Goal: Information Seeking & Learning: Learn about a topic

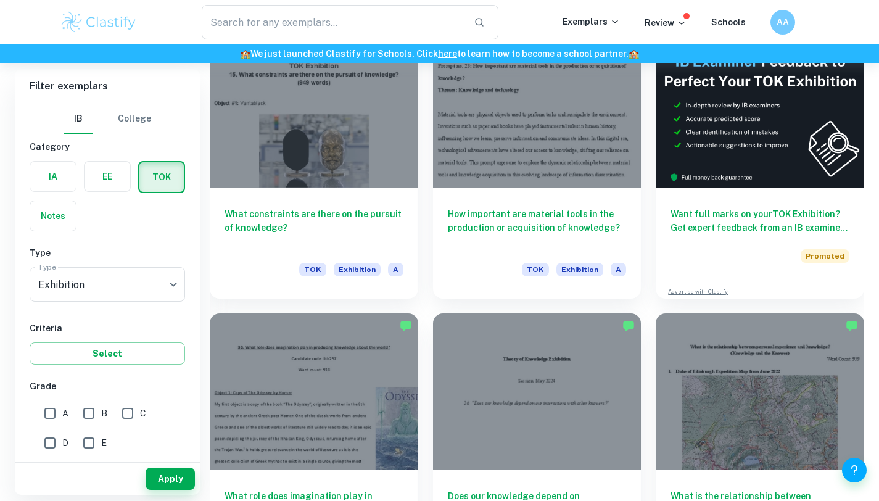
scroll to position [391, 0]
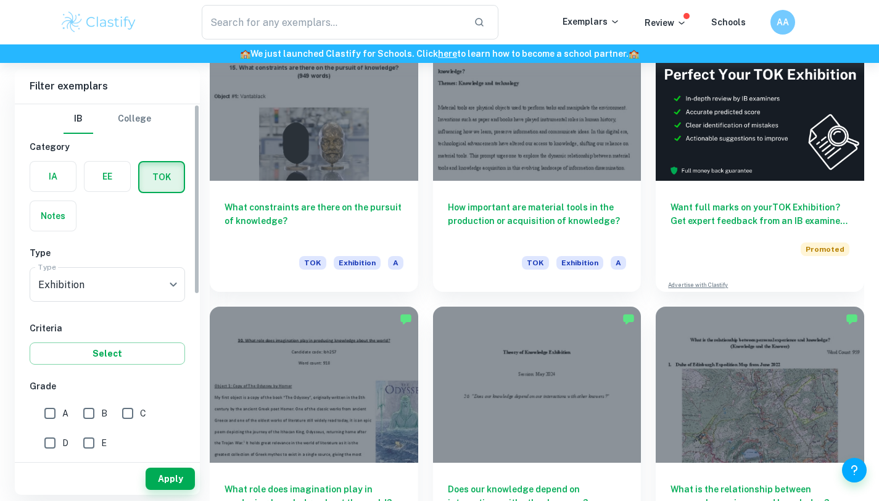
click at [54, 158] on div "IA" at bounding box center [49, 173] width 54 height 39
click at [54, 171] on label "button" at bounding box center [53, 177] width 46 height 30
click at [0, 0] on input "radio" at bounding box center [0, 0] width 0 height 0
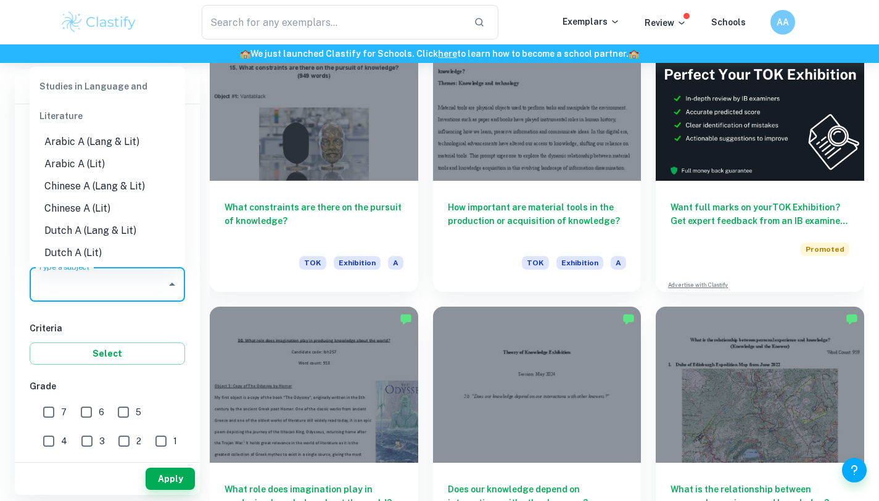
click at [104, 277] on input "Type a subject" at bounding box center [98, 284] width 126 height 23
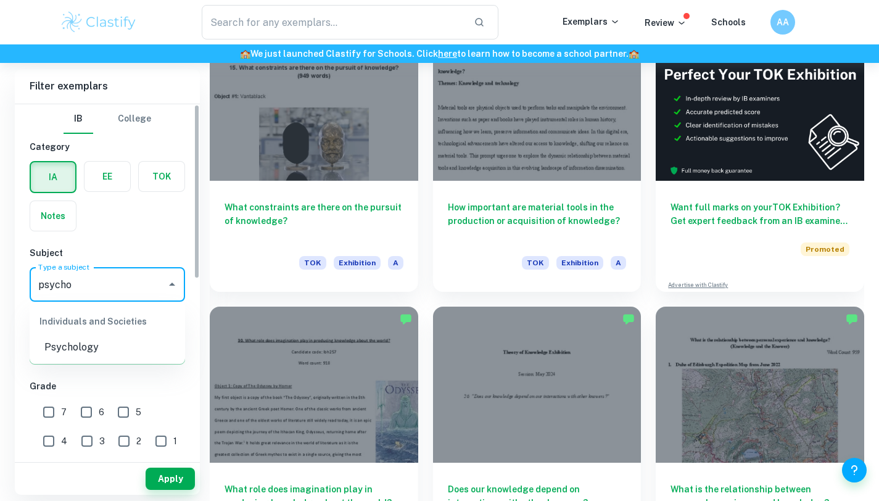
click at [72, 356] on li "Psychology" at bounding box center [107, 347] width 155 height 22
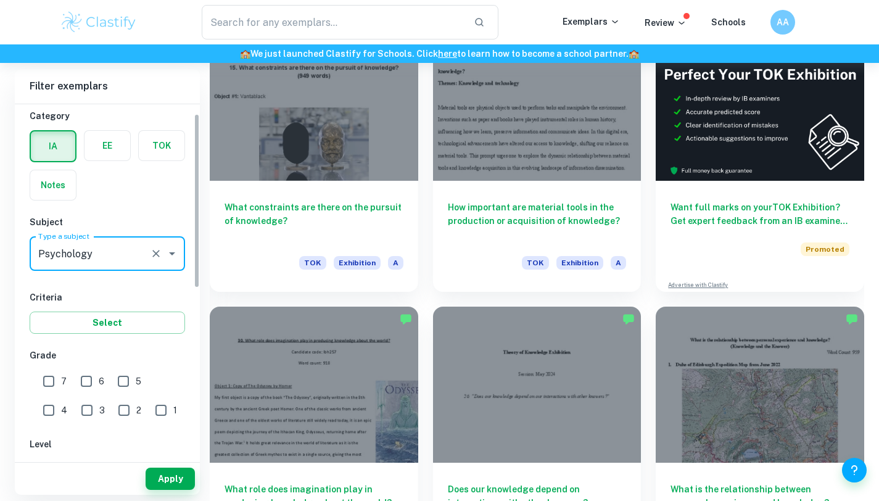
scroll to position [31, 0]
type input "Psychology"
click at [46, 377] on input "7" at bounding box center [48, 380] width 25 height 25
checkbox input "true"
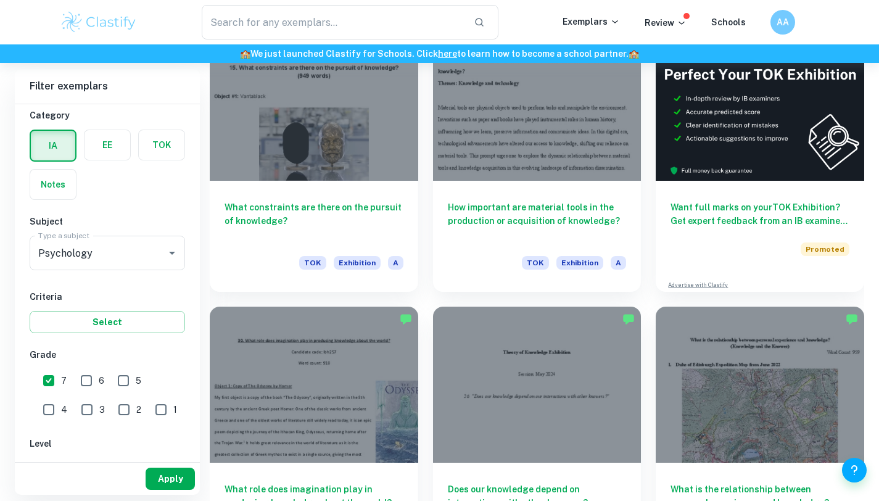
click at [173, 479] on button "Apply" at bounding box center [170, 478] width 49 height 22
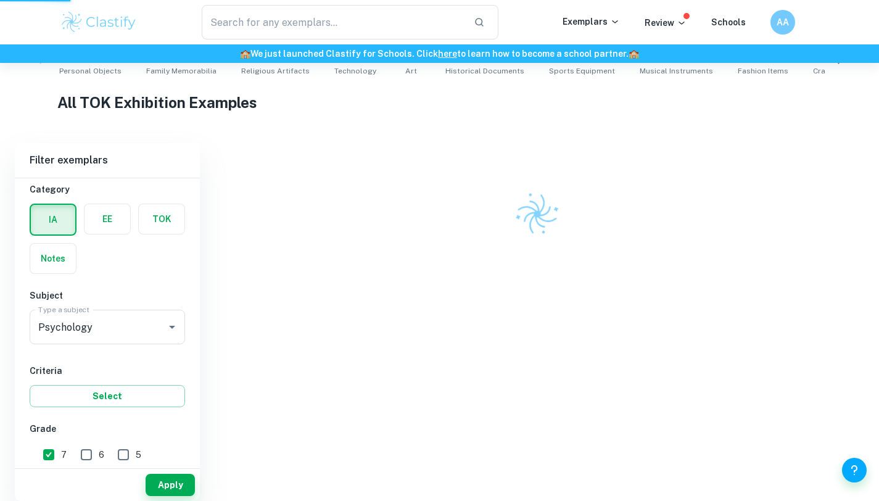
scroll to position [254, 0]
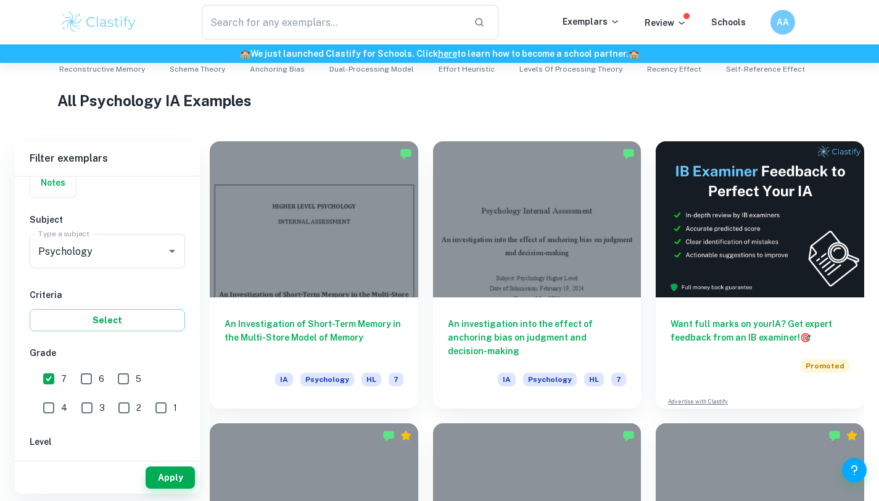
scroll to position [272, 0]
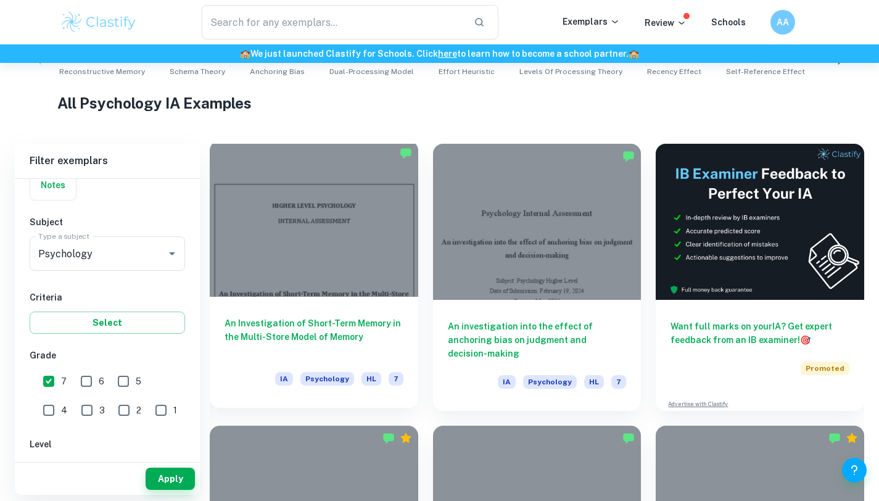
click at [273, 337] on h6 "An Investigation of Short-Term Memory in the Multi-Store Model of Memory" at bounding box center [313, 336] width 179 height 41
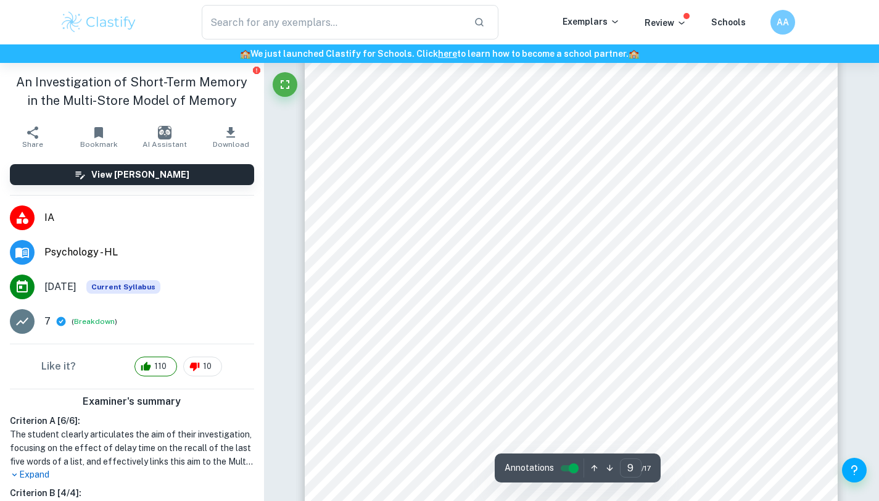
scroll to position [5767, 0]
type input "9"
